Goal: Task Accomplishment & Management: Complete application form

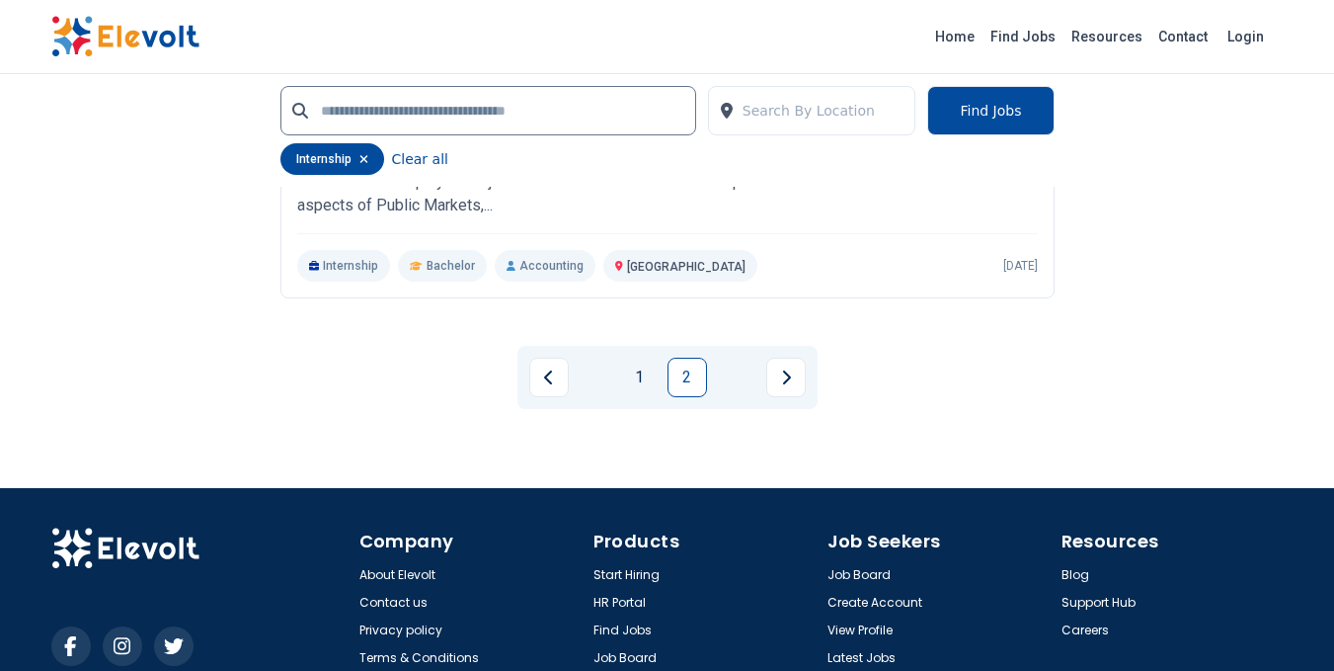
scroll to position [2026, 0]
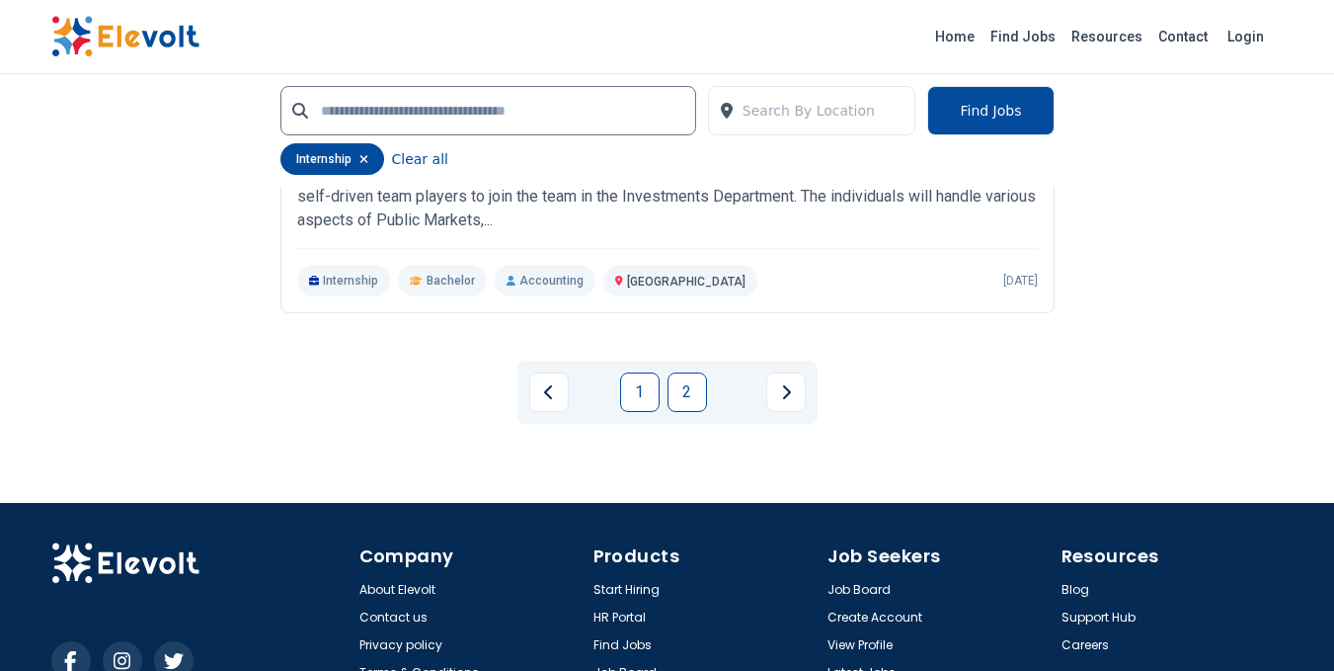
click at [629, 388] on link "1" at bounding box center [640, 392] width 40 height 40
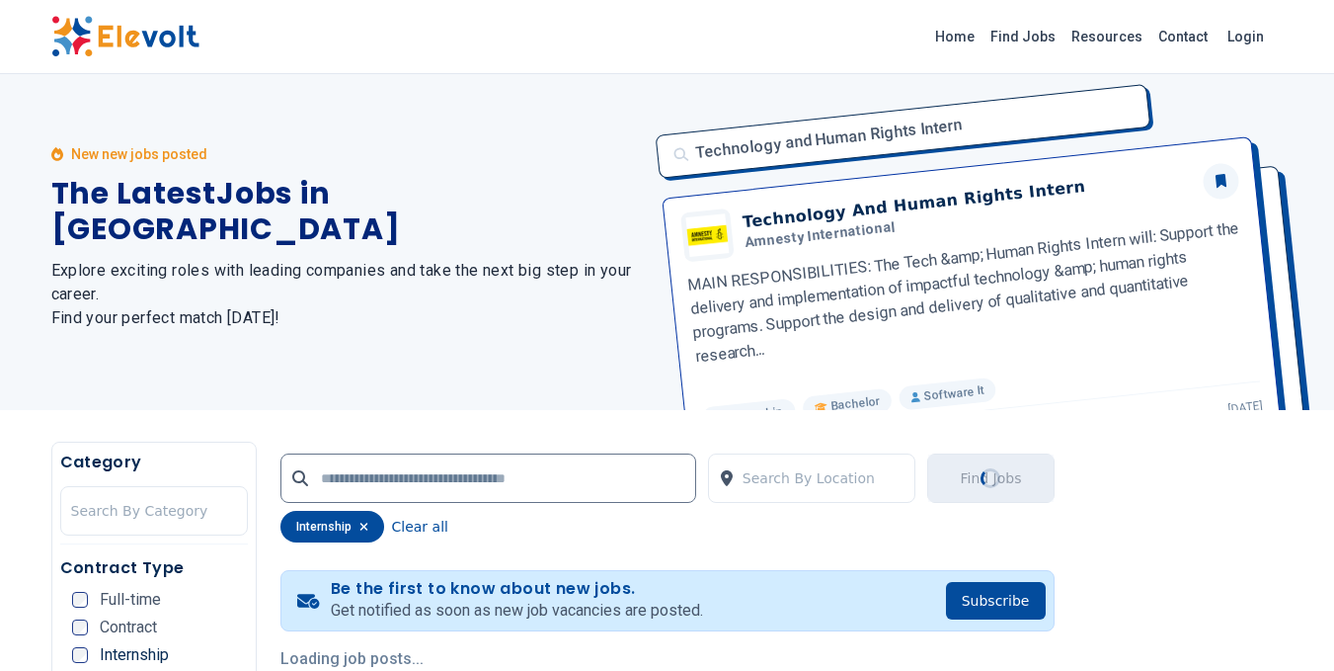
scroll to position [0, 0]
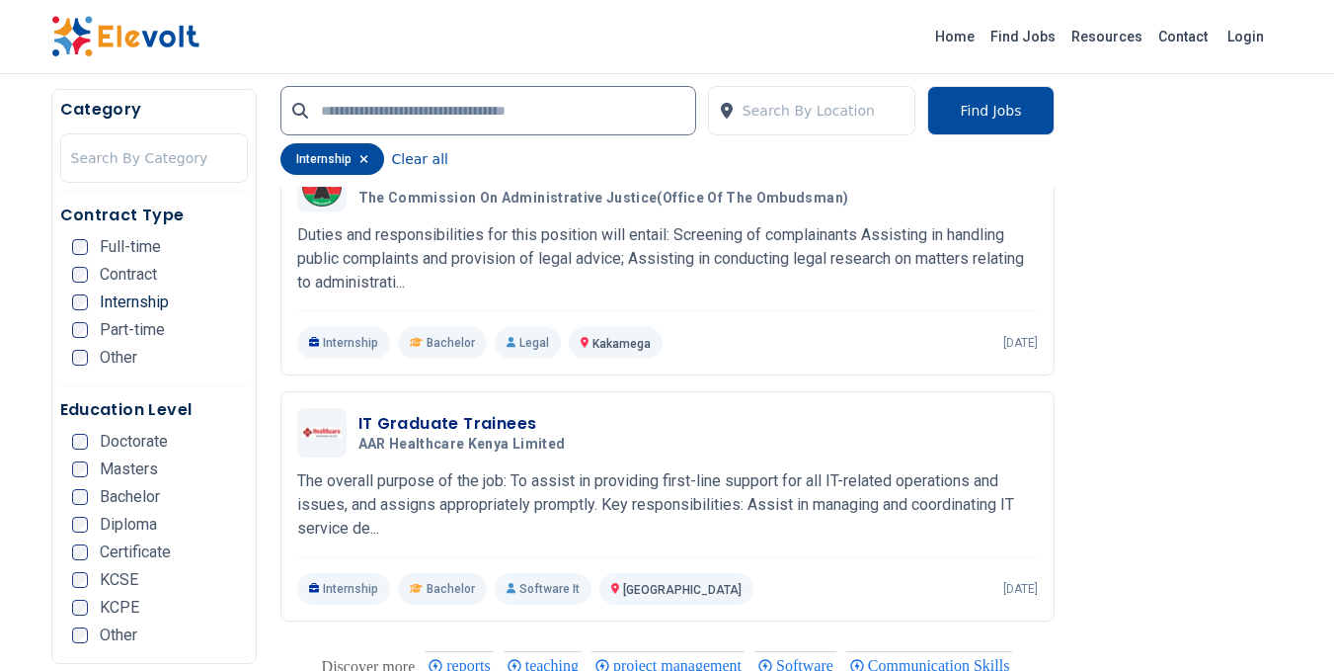
scroll to position [2582, 0]
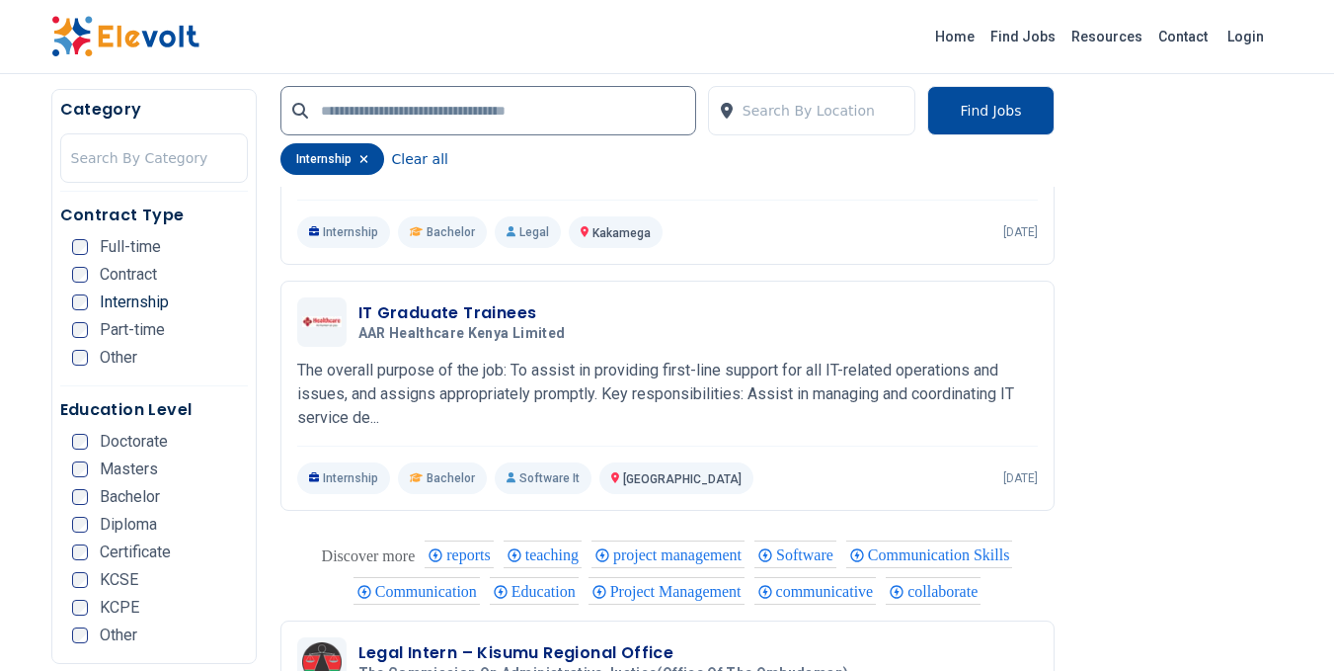
click at [629, 388] on p "The overall purpose of the job: To assist in providing first-line support for a…" at bounding box center [667, 394] width 741 height 71
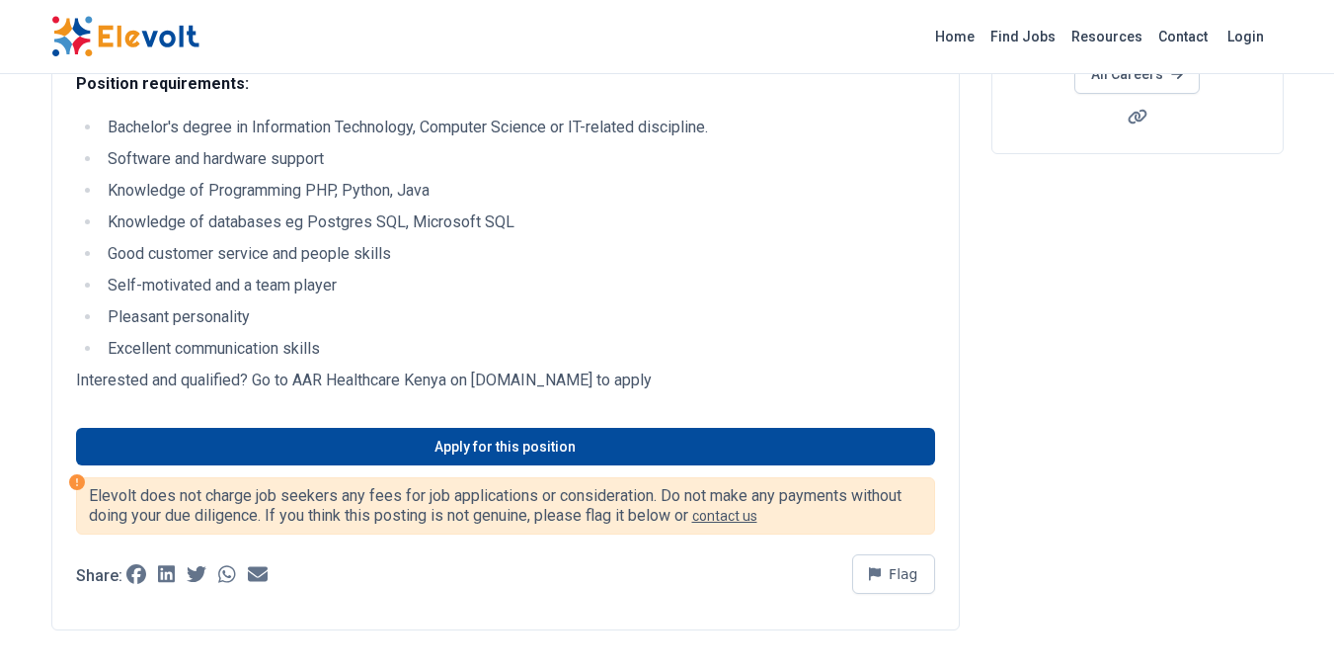
scroll to position [422, 0]
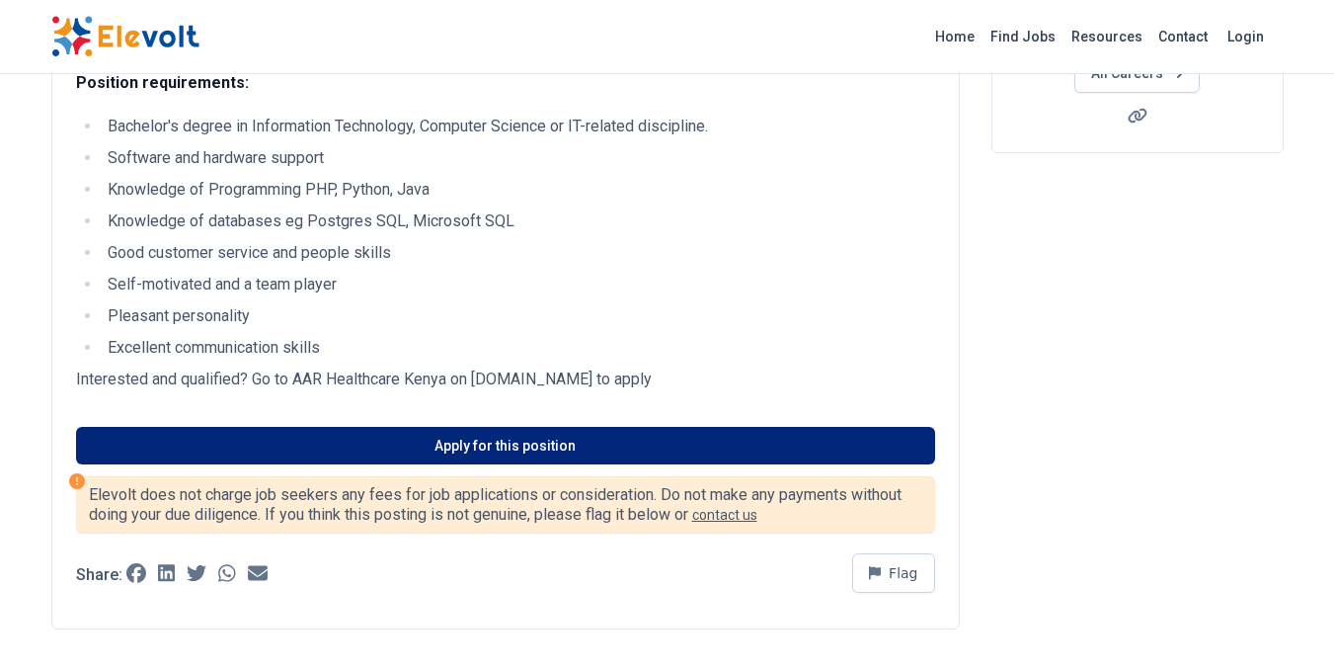
click at [497, 444] on link "Apply for this position" at bounding box center [505, 446] width 859 height 38
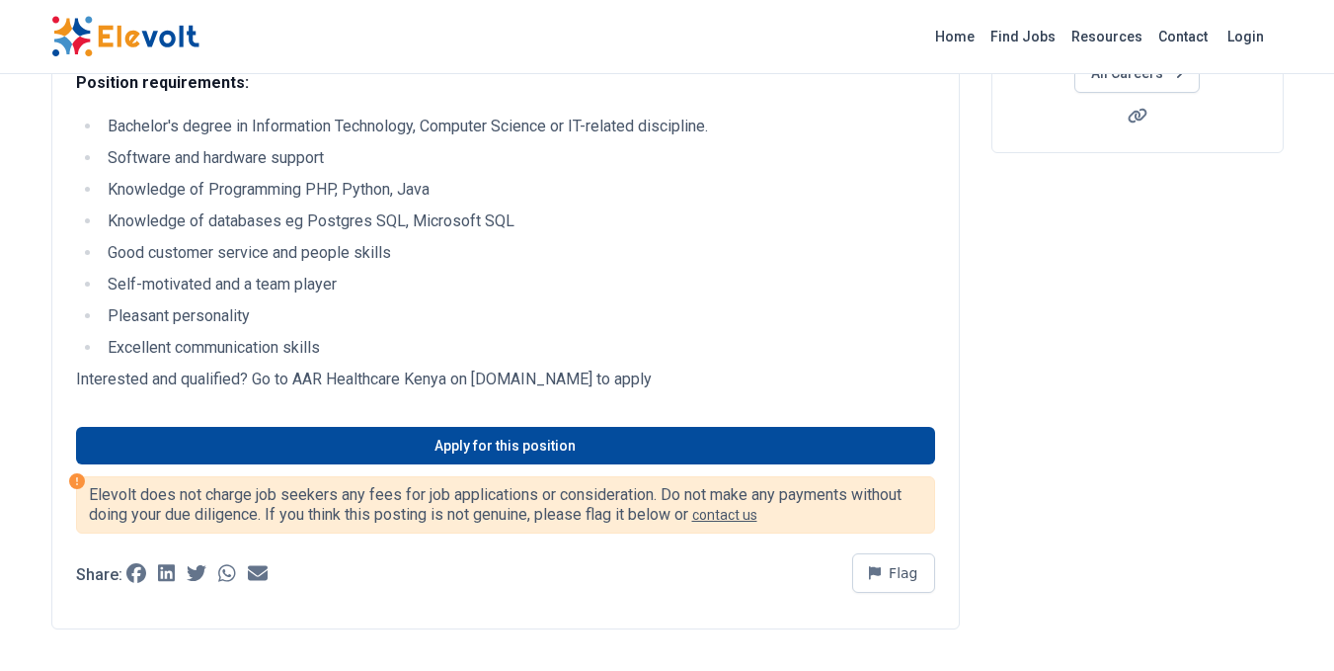
scroll to position [0, 0]
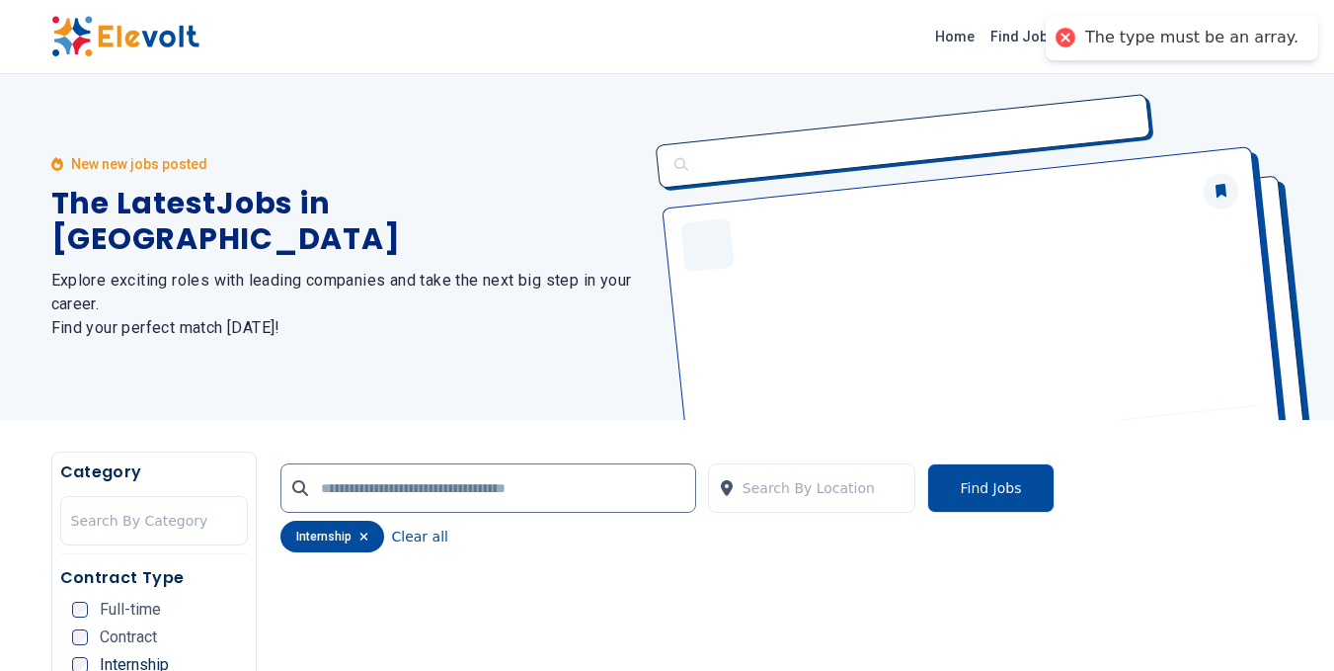
click at [970, 32] on link "Home" at bounding box center [954, 37] width 55 height 32
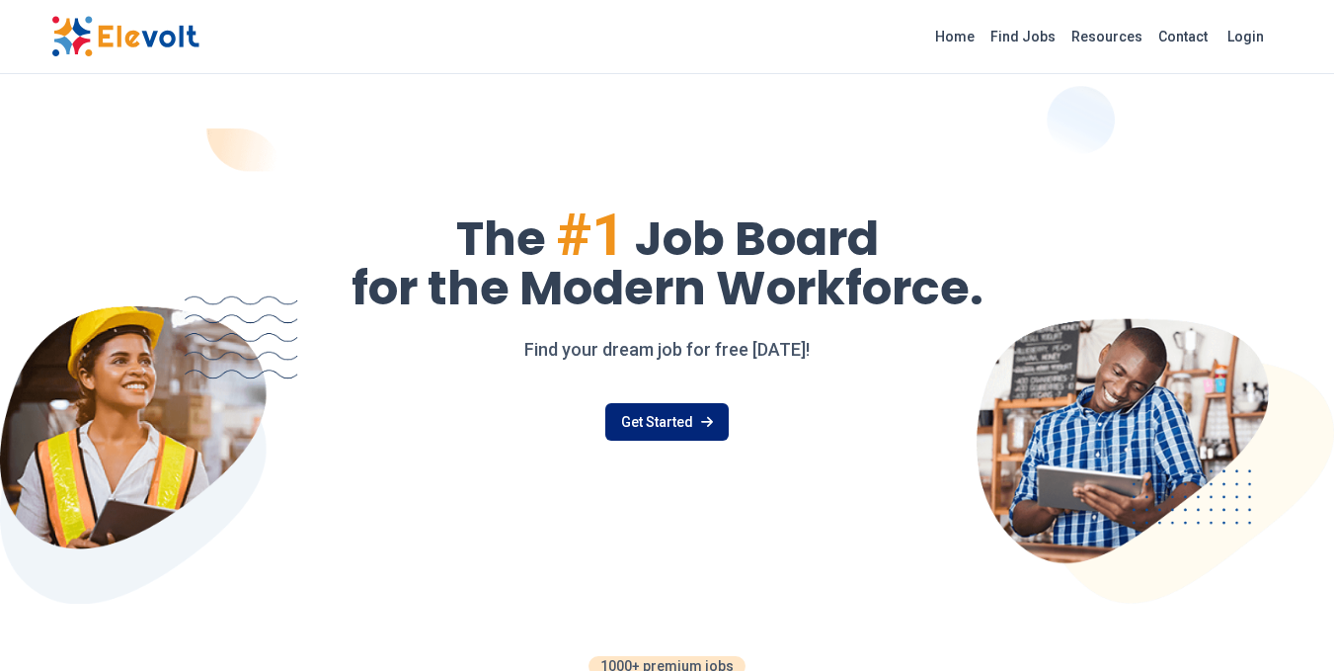
click at [694, 420] on link "Get Started" at bounding box center [666, 422] width 123 height 38
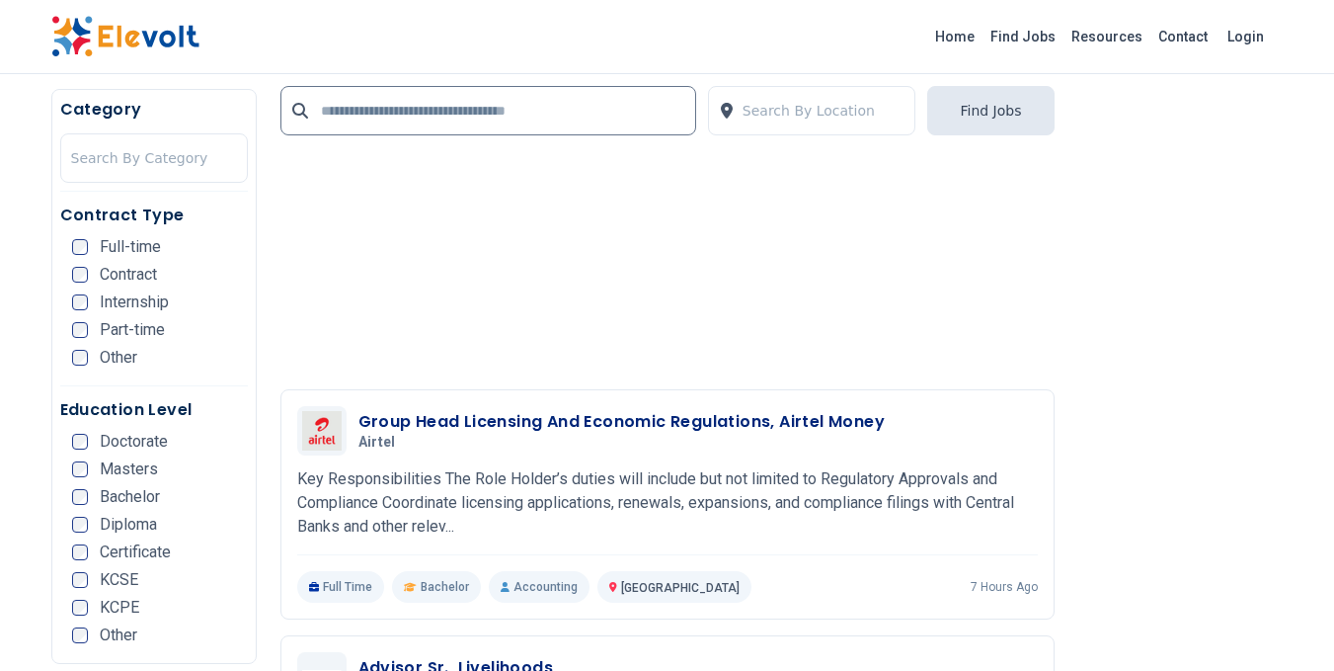
scroll to position [1806, 0]
click at [116, 309] on span "Internship" at bounding box center [134, 302] width 69 height 16
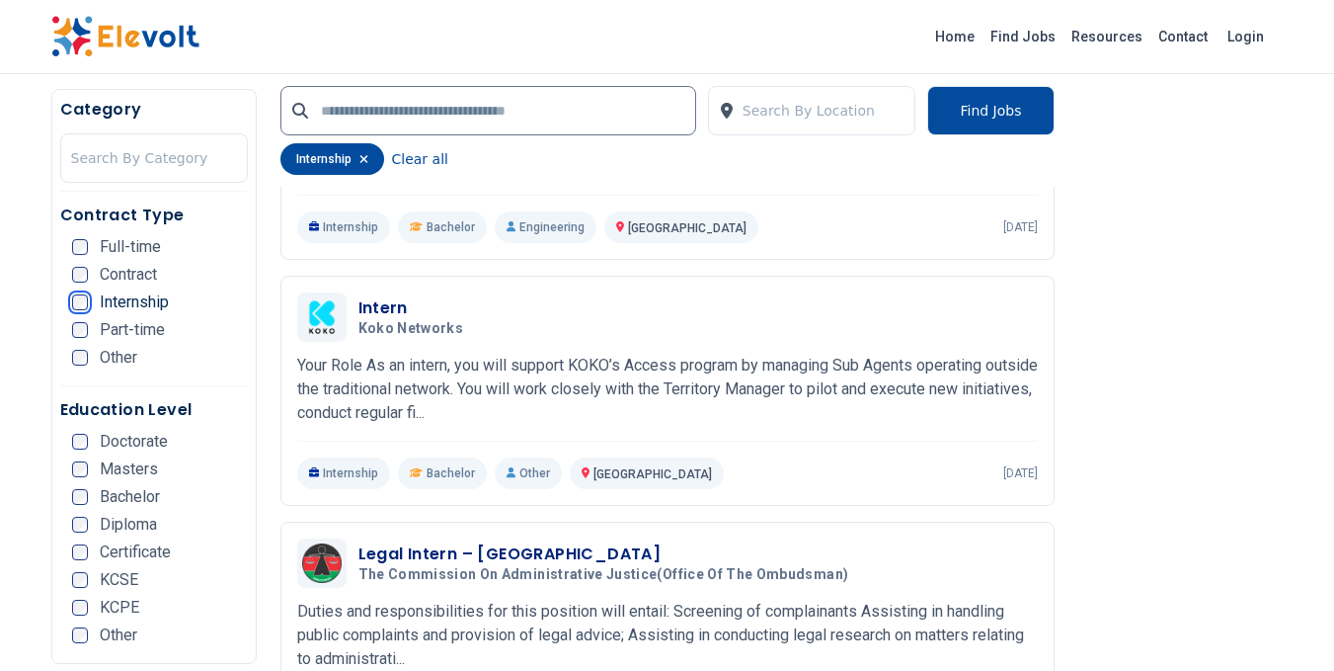
scroll to position [2099, 0]
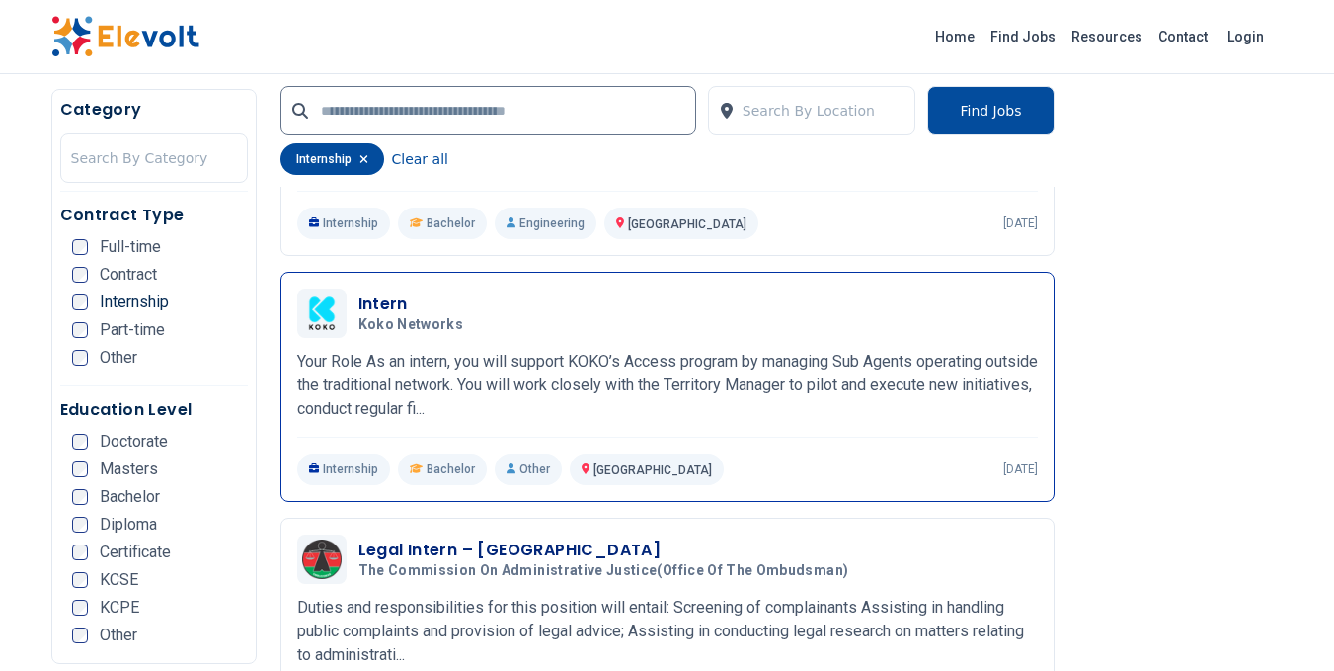
click at [826, 427] on div "Intern Koko Networks 09/17/2025 10/17/2025 Nairobi KE Your Role As an intern, y…" at bounding box center [667, 386] width 741 height 197
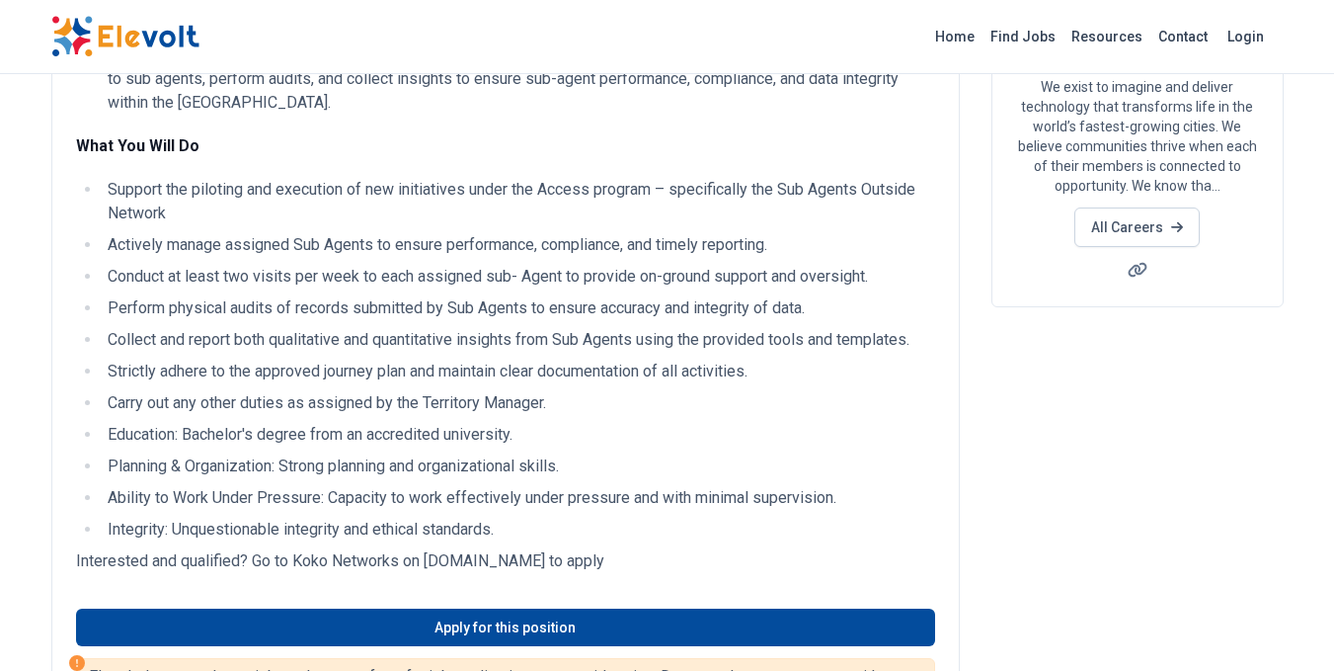
scroll to position [382, 0]
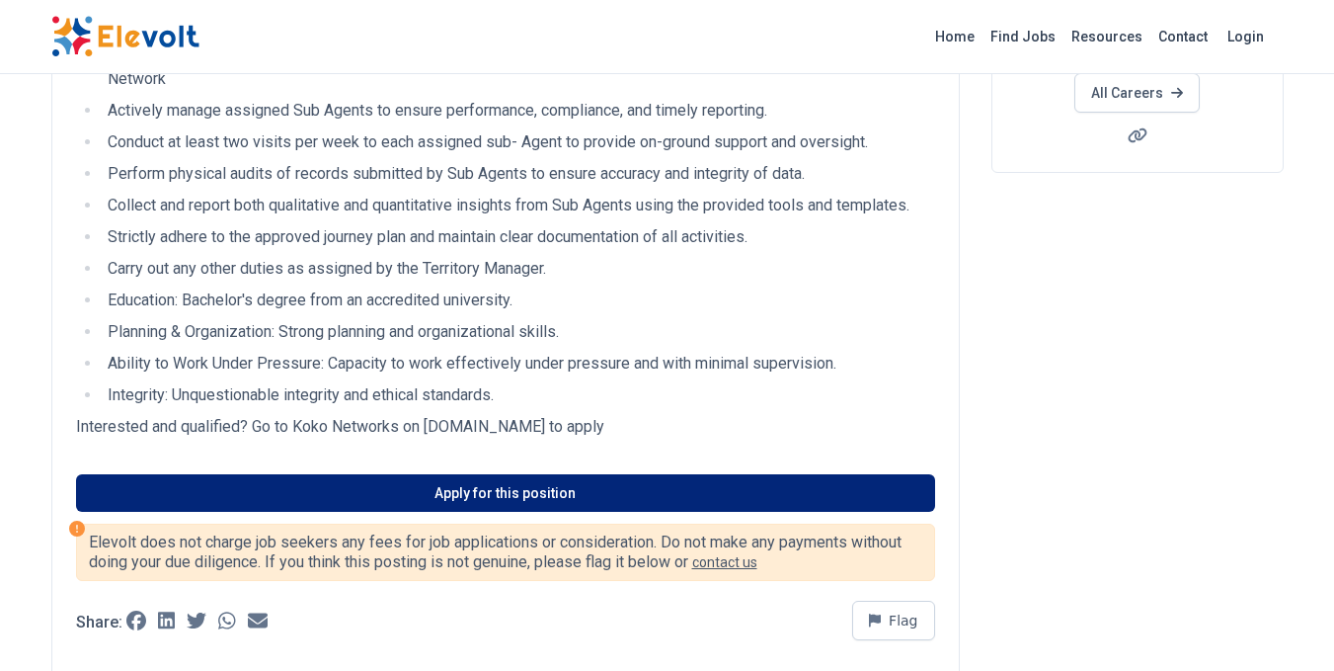
click at [611, 481] on link "Apply for this position" at bounding box center [505, 493] width 859 height 38
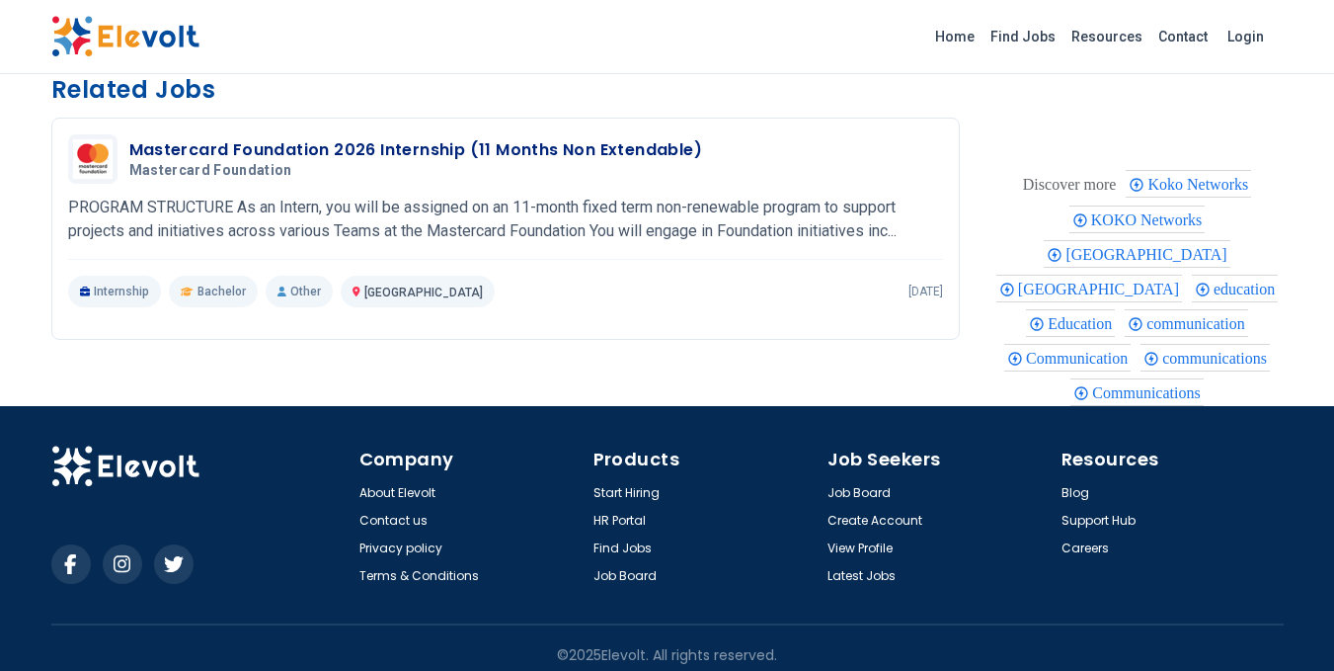
scroll to position [1038, 0]
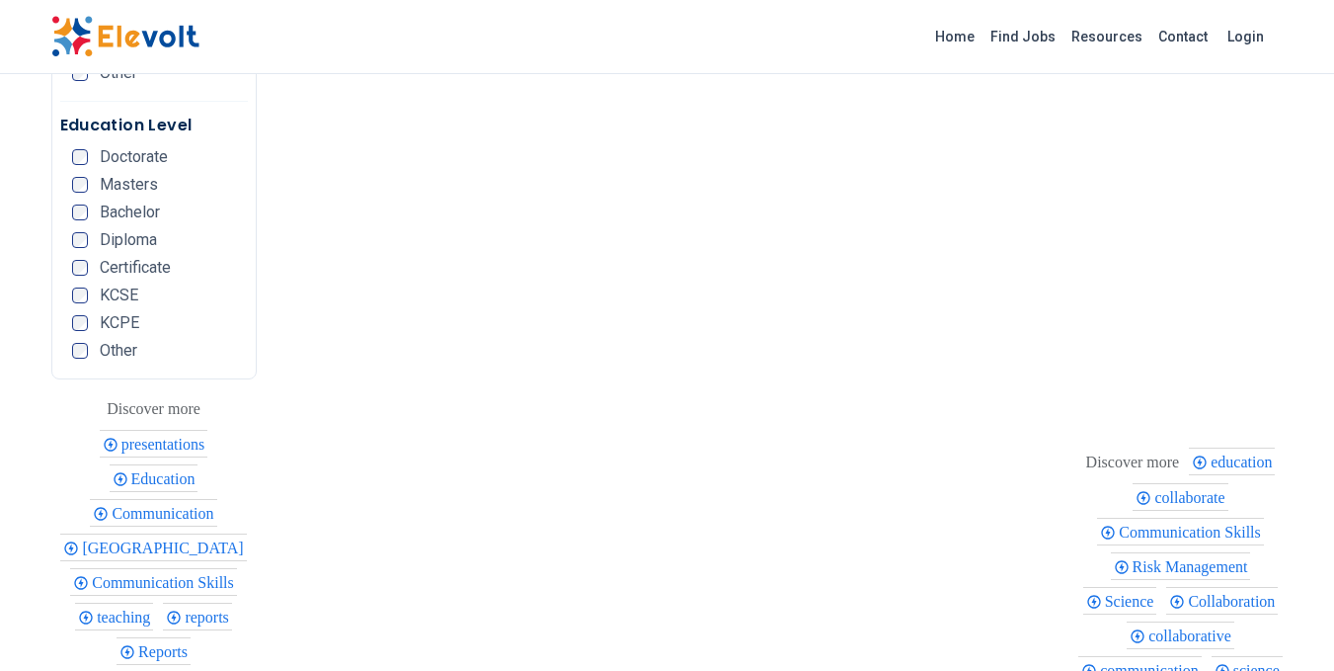
scroll to position [1301, 0]
